Goal: Obtain resource: Obtain resource

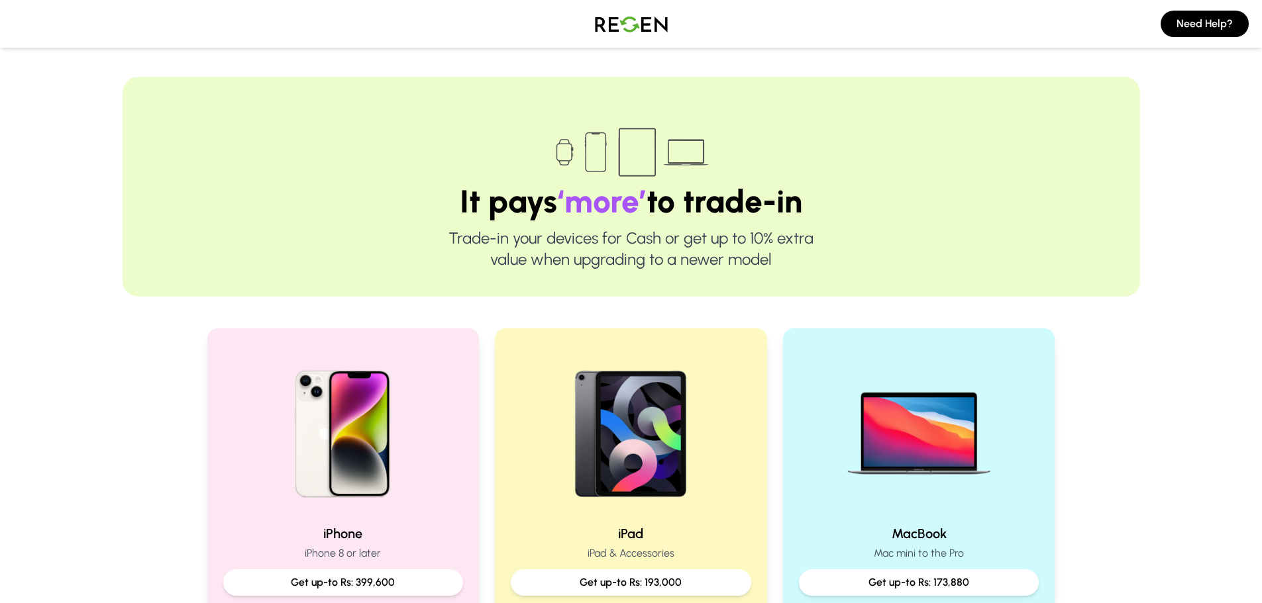
scroll to position [331, 0]
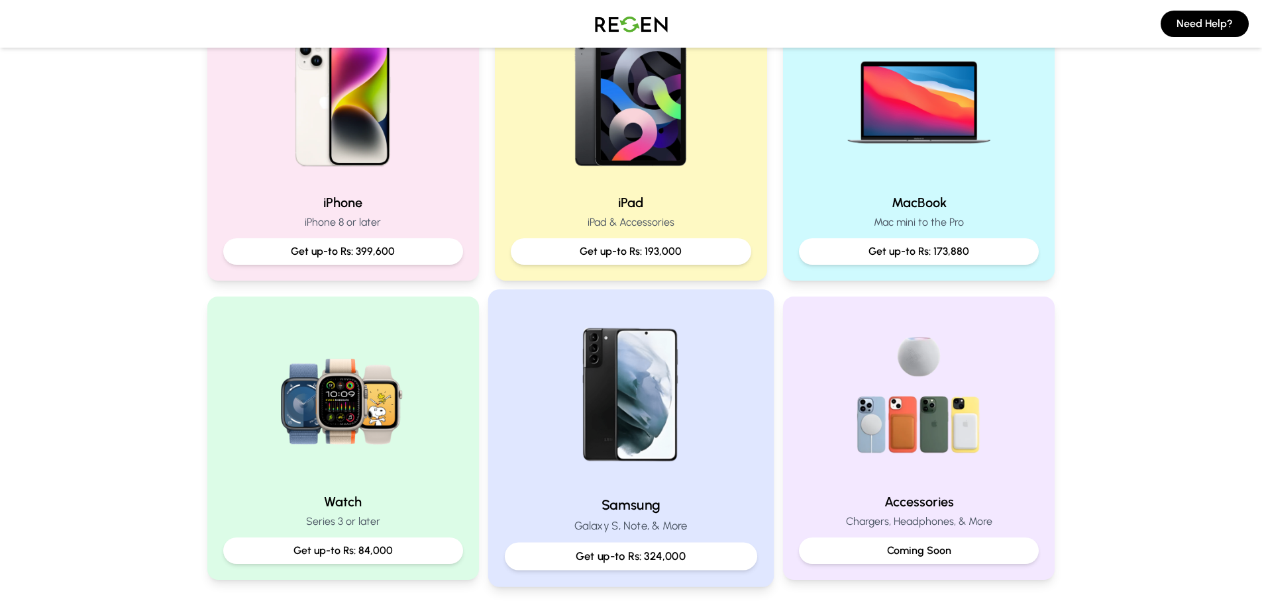
click at [688, 393] on img at bounding box center [631, 396] width 178 height 178
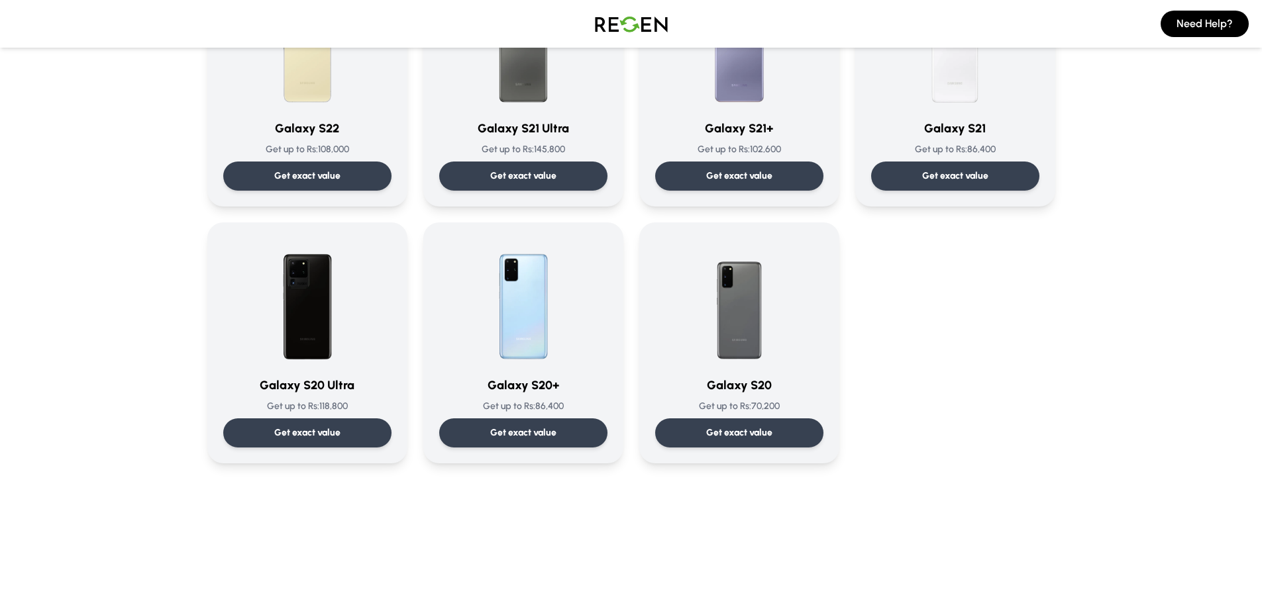
scroll to position [265, 0]
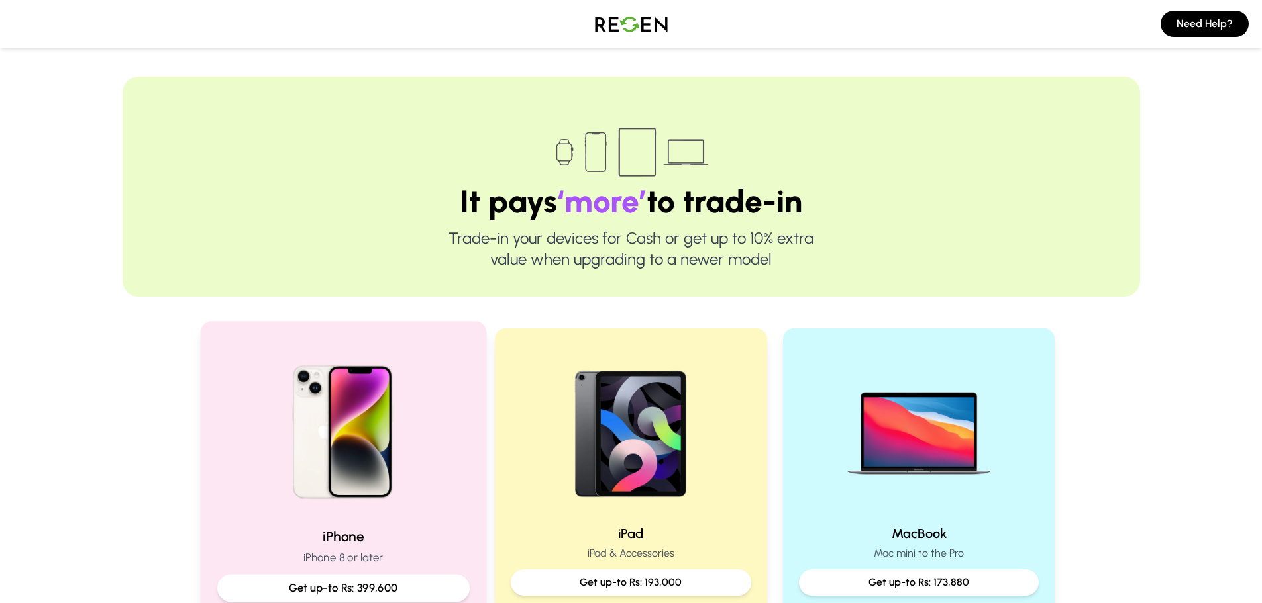
click at [412, 441] on img at bounding box center [343, 427] width 178 height 178
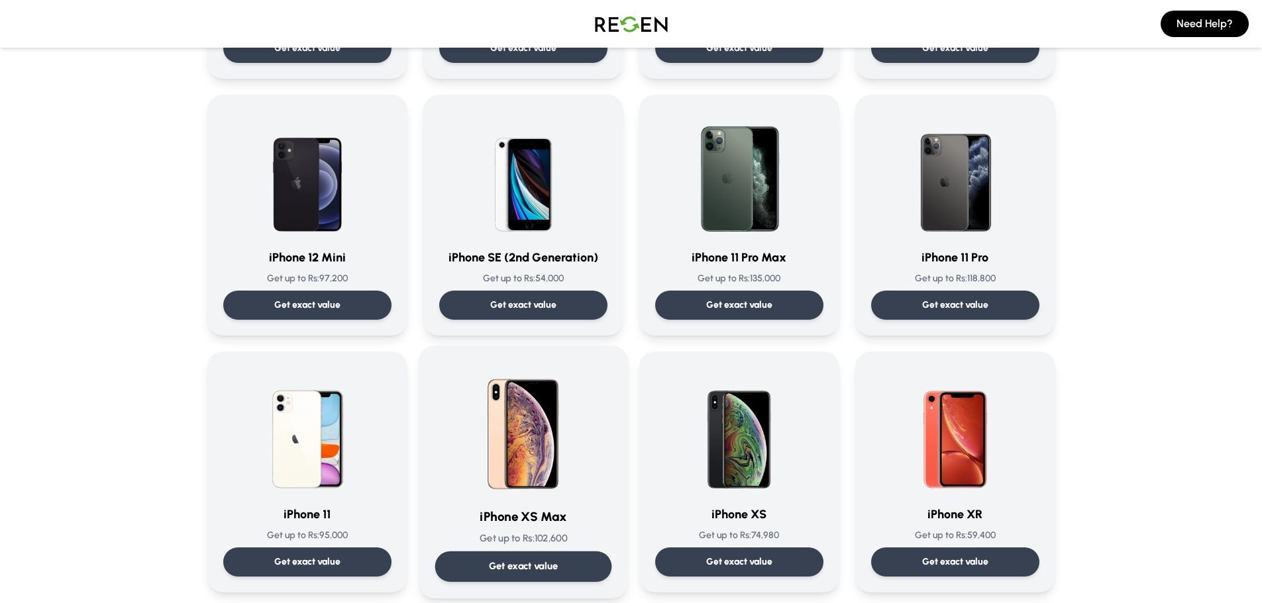
scroll to position [1060, 0]
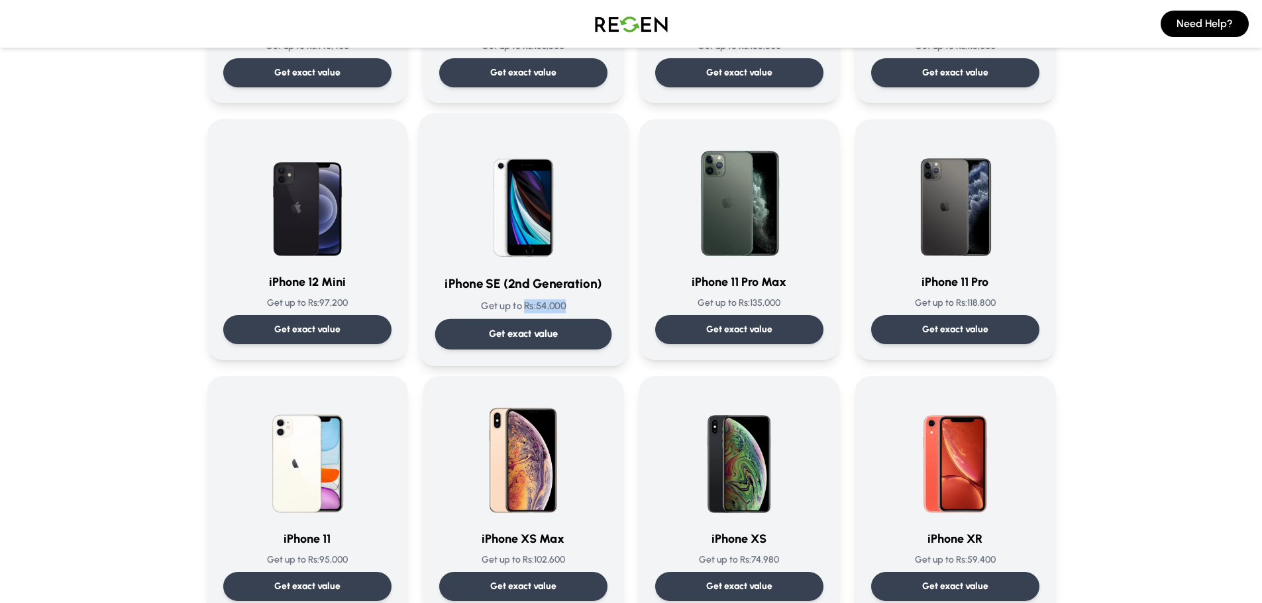
drag, startPoint x: 522, startPoint y: 307, endPoint x: 568, endPoint y: 307, distance: 46.4
click at [568, 307] on p "Get up to Rs: 54,000" at bounding box center [523, 306] width 177 height 14
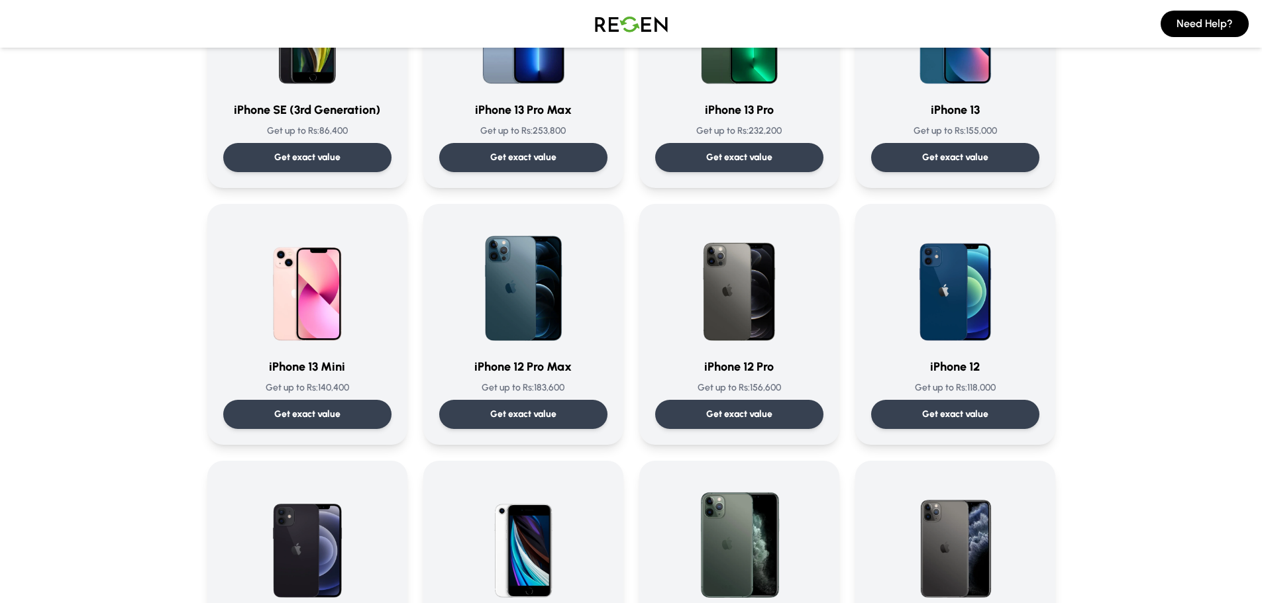
scroll to position [795, 0]
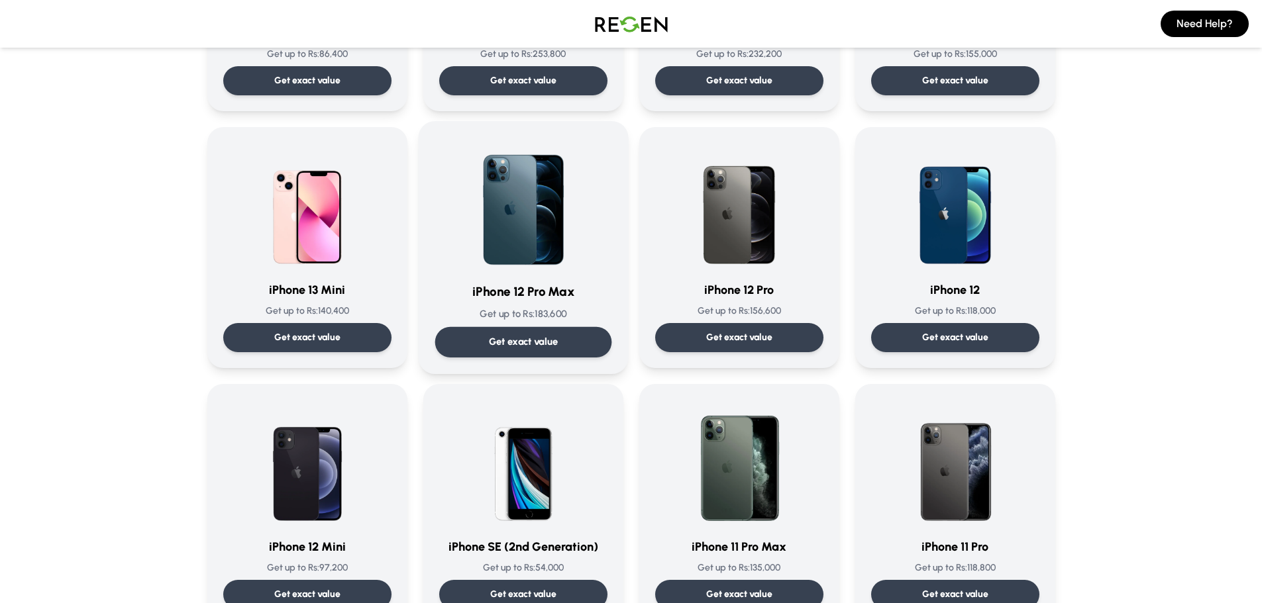
drag, startPoint x: 466, startPoint y: 319, endPoint x: 456, endPoint y: 356, distance: 38.4
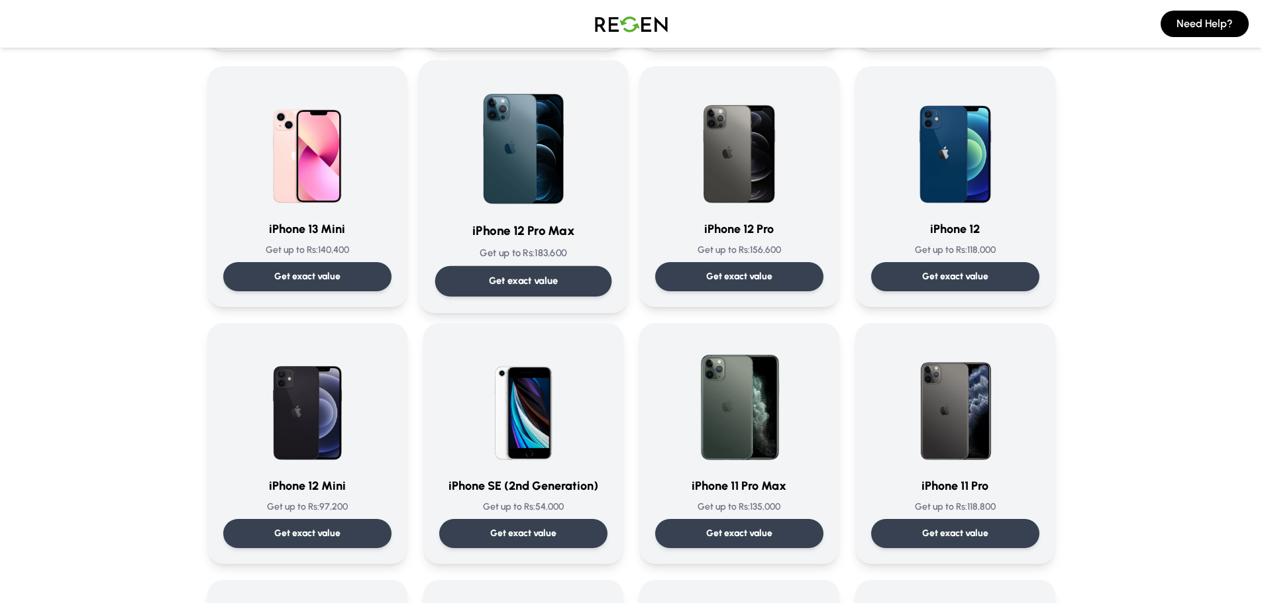
scroll to position [861, 0]
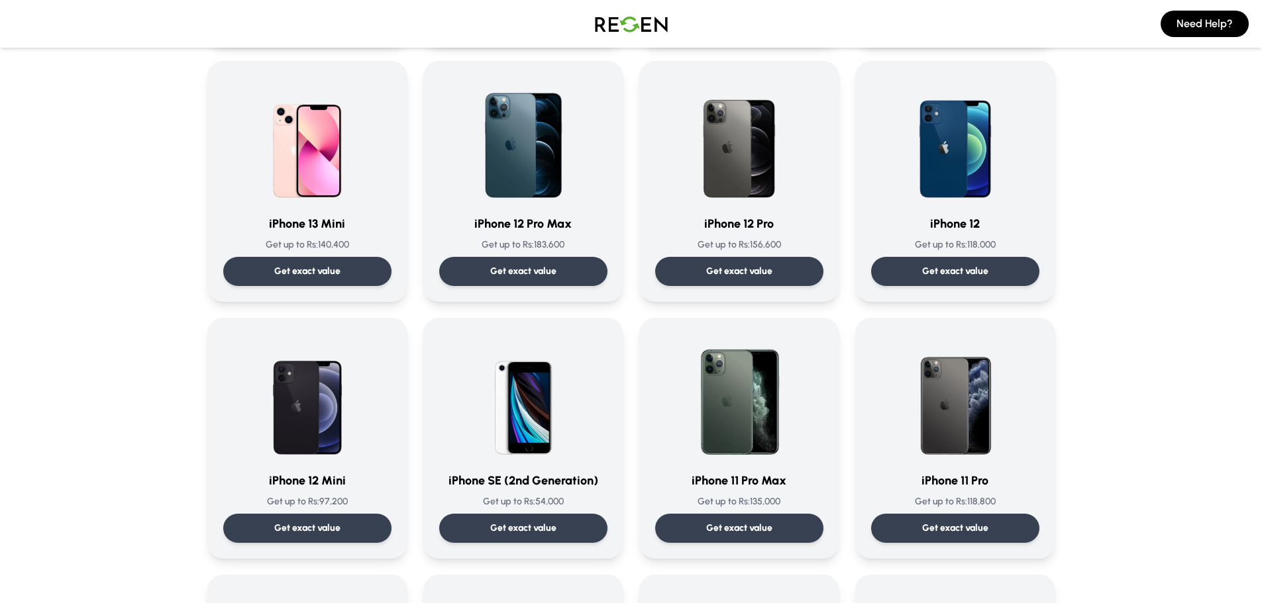
drag, startPoint x: 456, startPoint y: 356, endPoint x: 127, endPoint y: 350, distance: 329.9
click at [127, 350] on div "Choose Your iPhone iPhone 15 Pro Max Get up to Rs: 399,600 Get exact value iPho…" at bounding box center [631, 157] width 1017 height 1947
